Goal: Navigation & Orientation: Find specific page/section

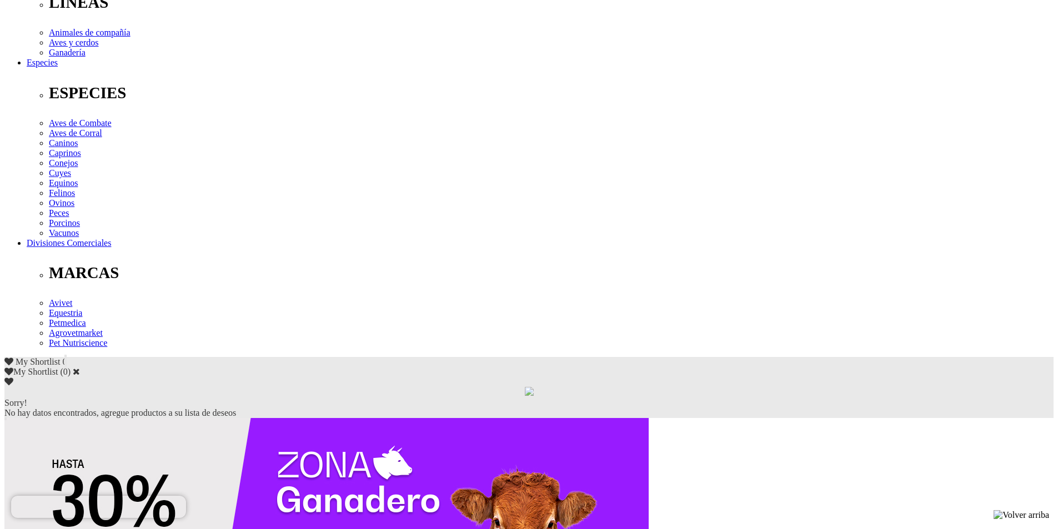
scroll to position [242, 0]
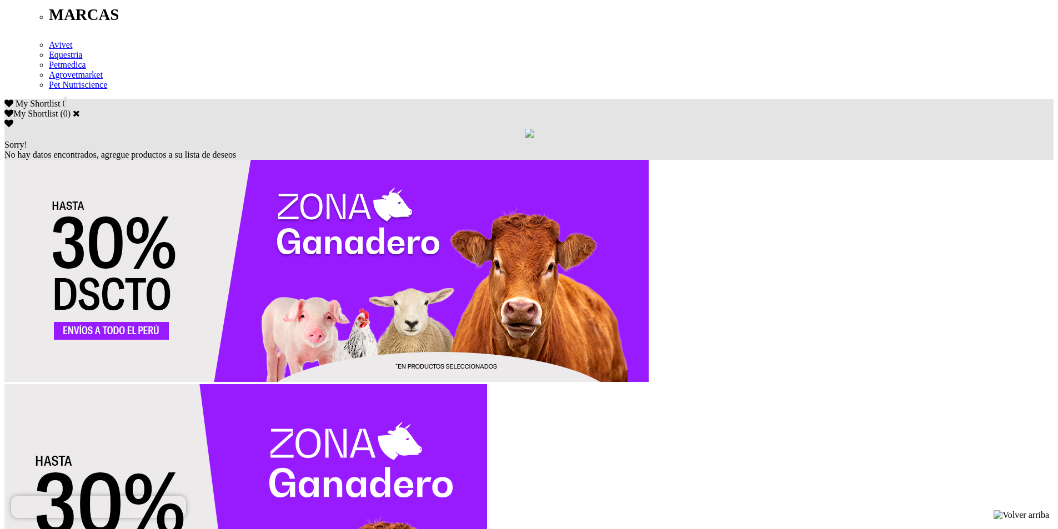
scroll to position [686, 0]
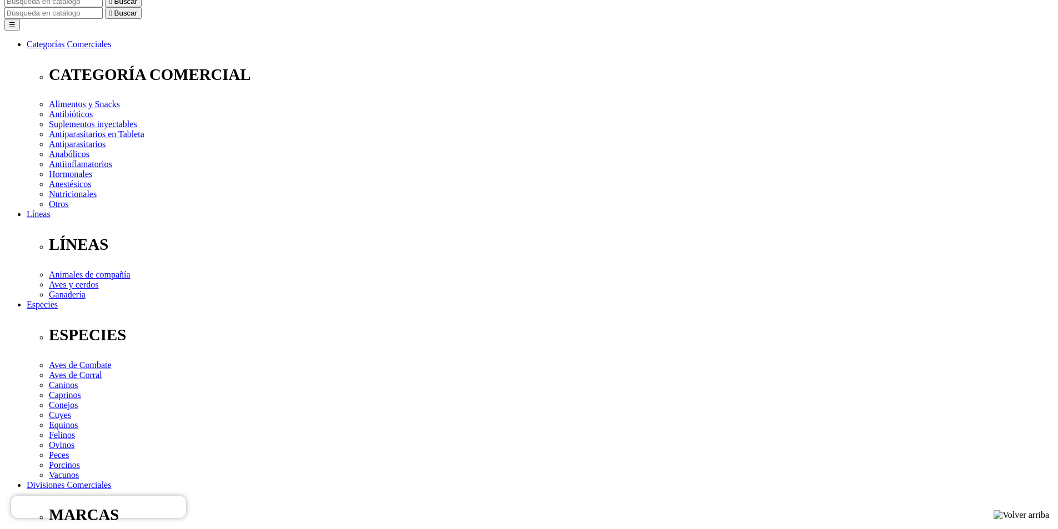
scroll to position [20, 0]
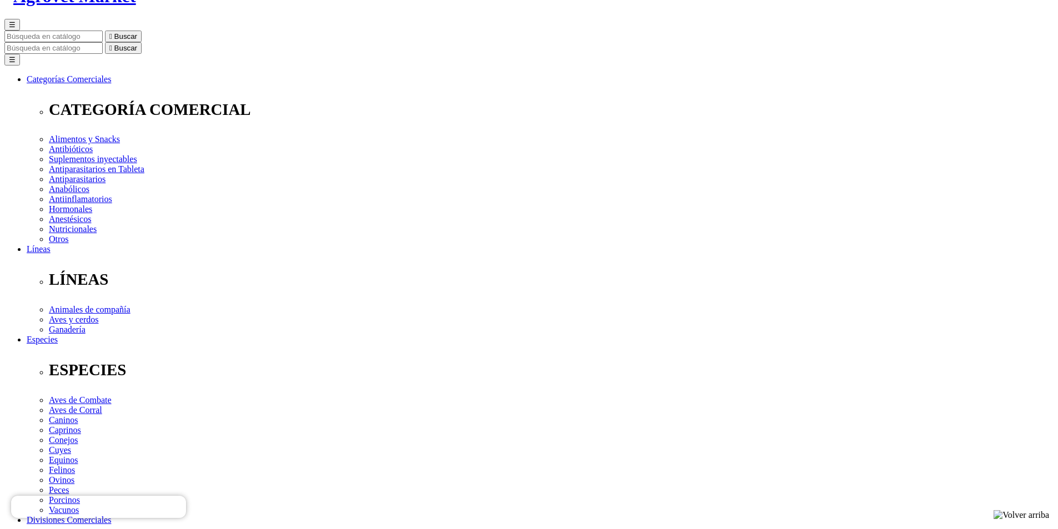
scroll to position [187, 0]
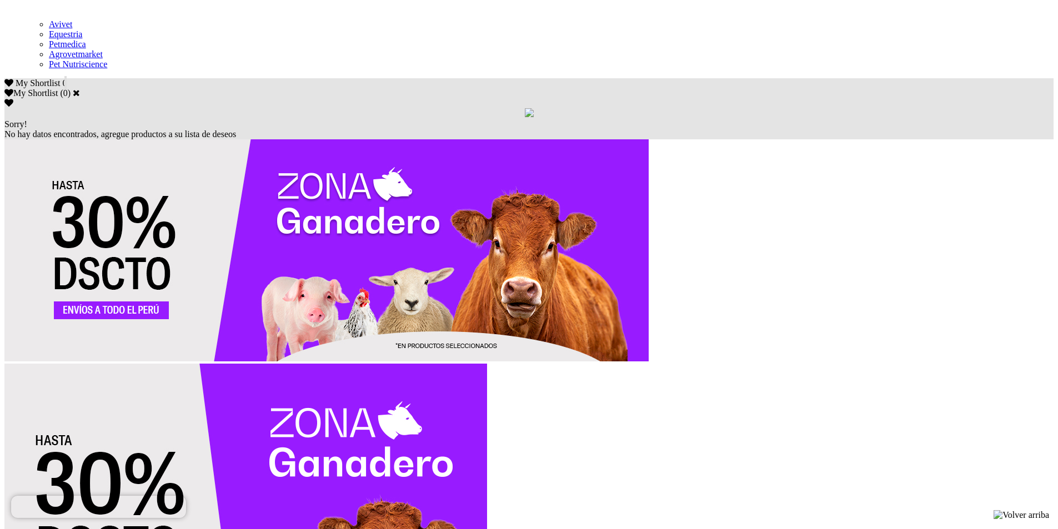
scroll to position [686, 0]
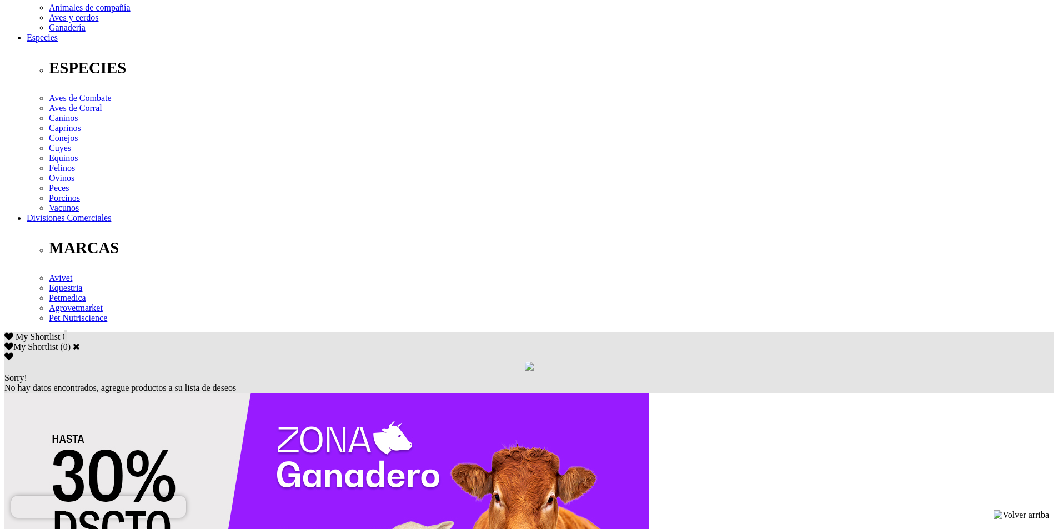
scroll to position [389, 0]
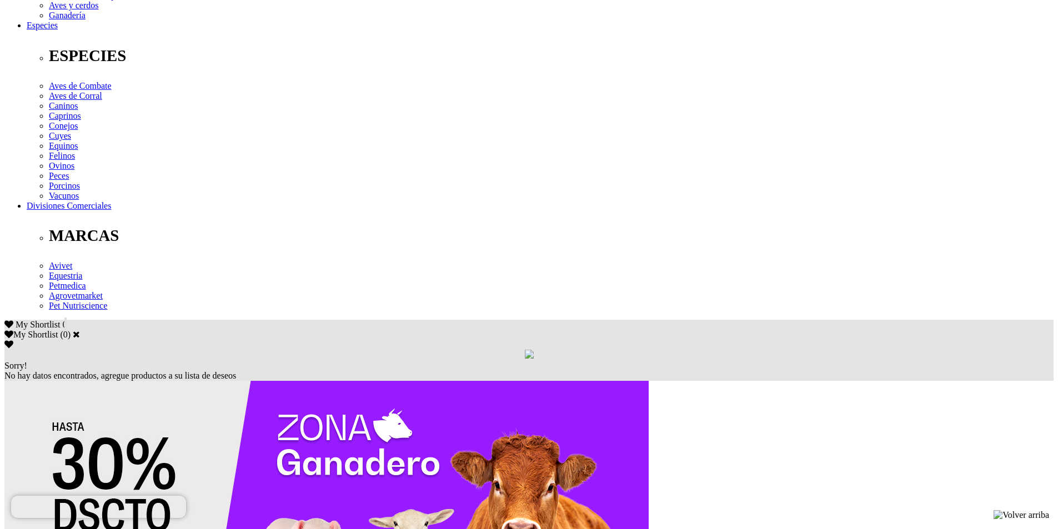
scroll to position [389, 0]
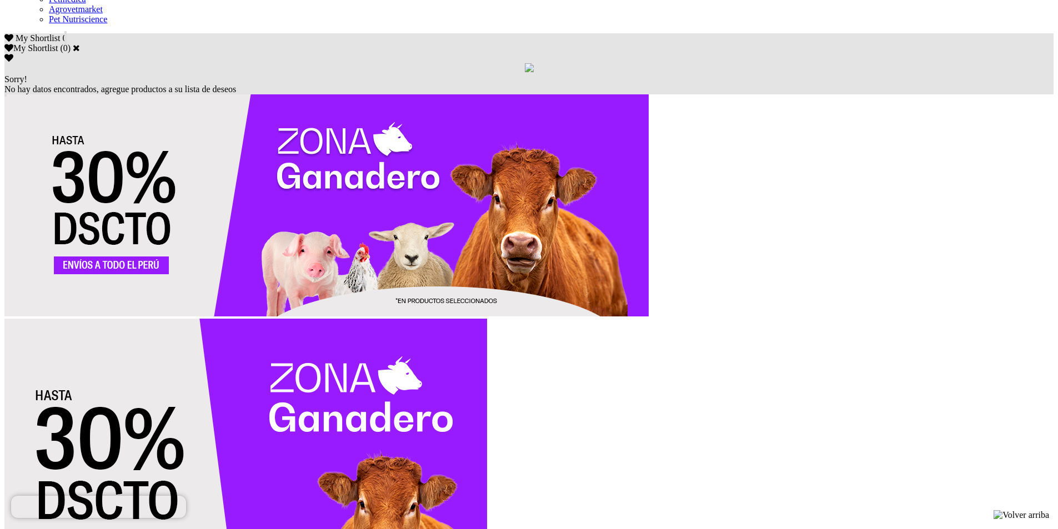
scroll to position [686, 0]
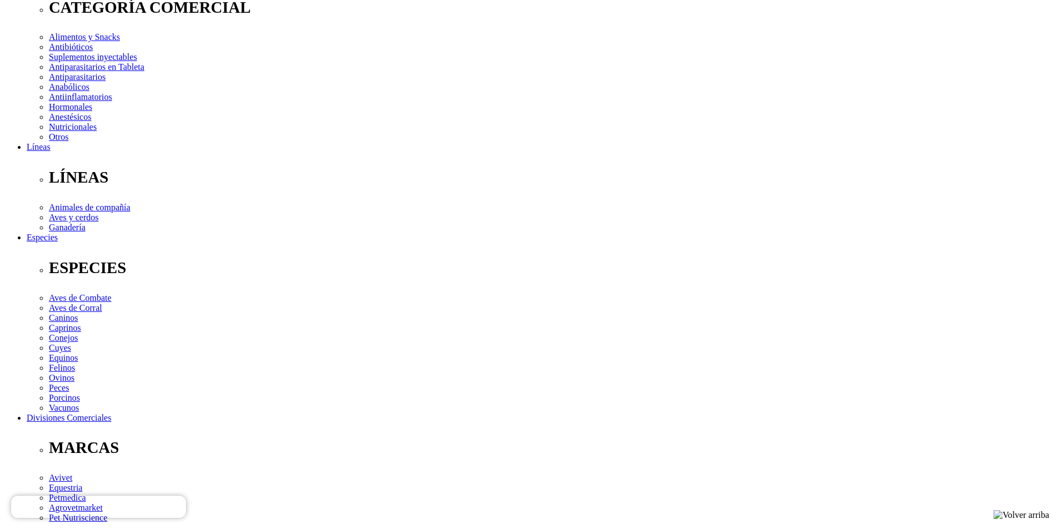
scroll to position [242, 0]
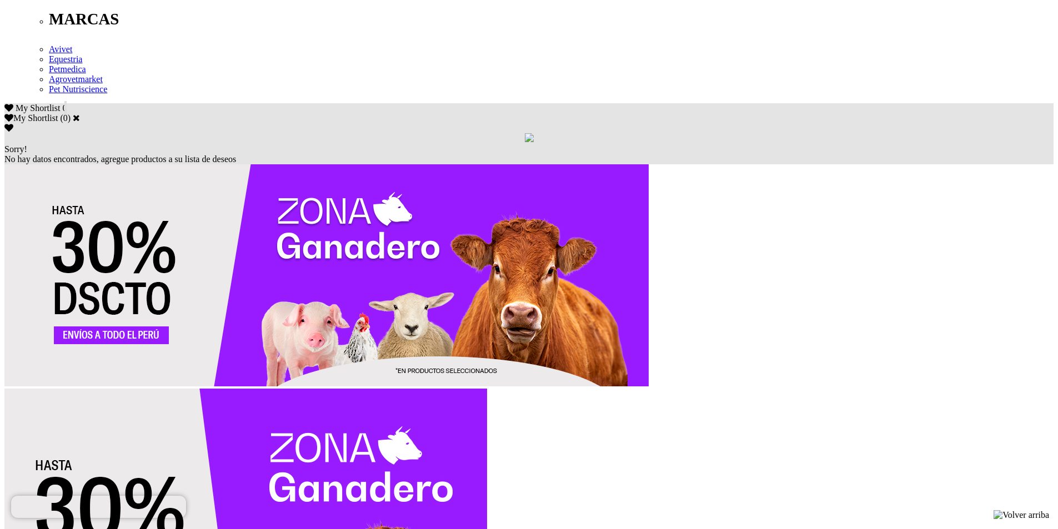
scroll to position [686, 0]
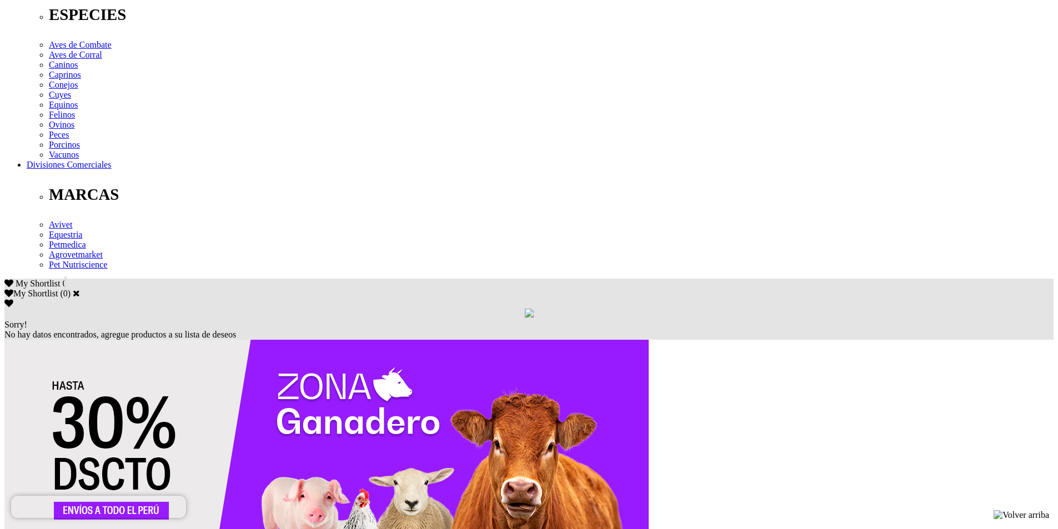
scroll to position [555, 0]
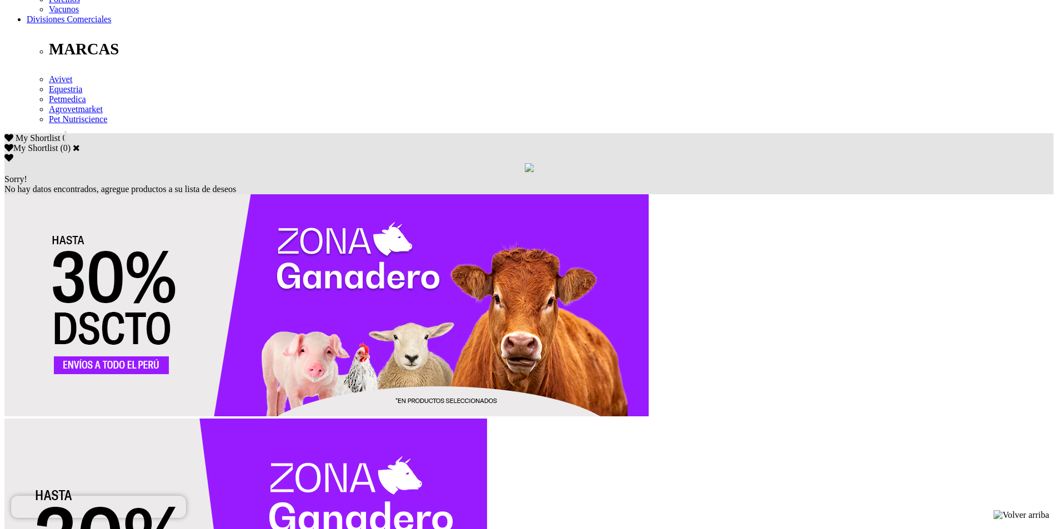
scroll to position [686, 0]
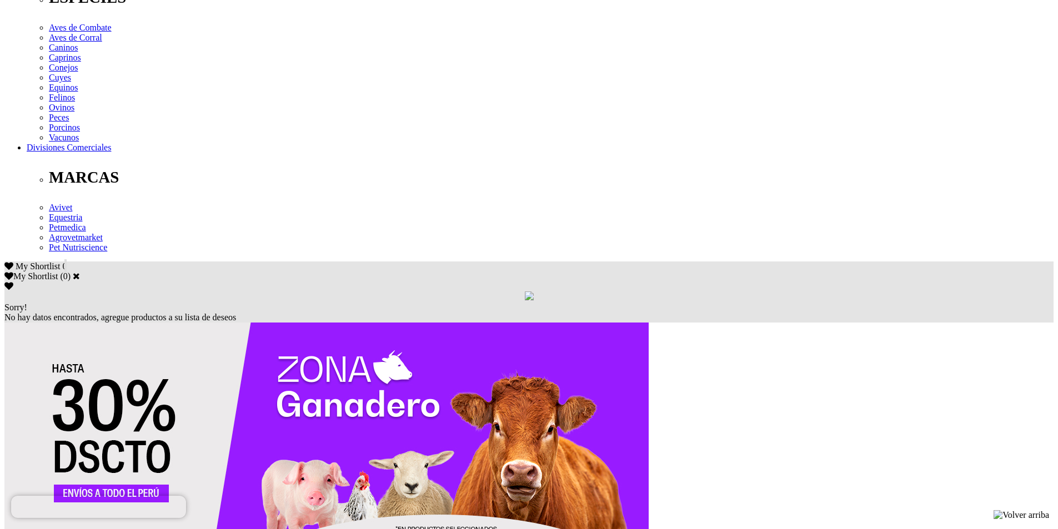
scroll to position [500, 0]
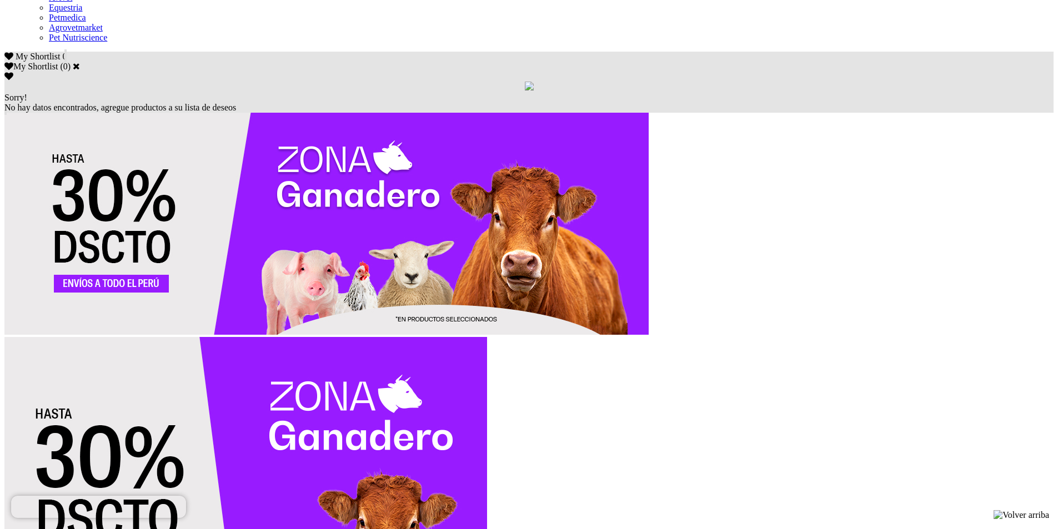
scroll to position [686, 0]
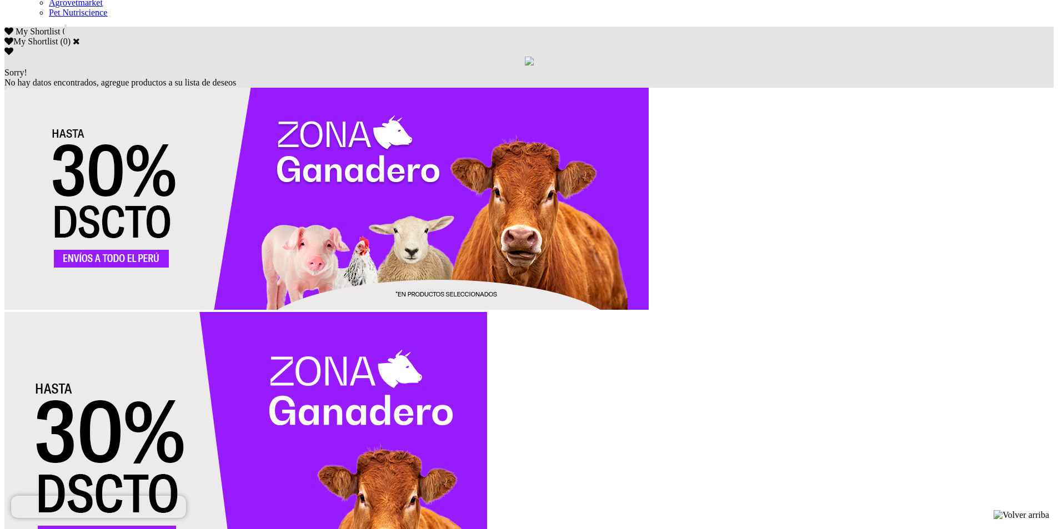
scroll to position [697, 0]
